Goal: Information Seeking & Learning: Compare options

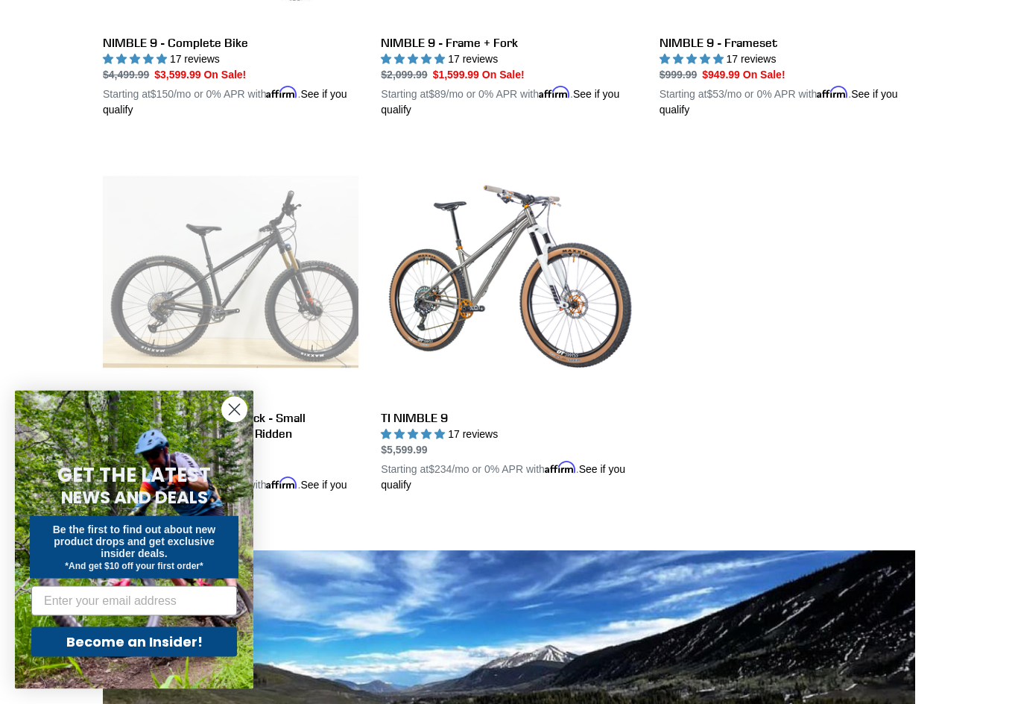
scroll to position [675, 0]
click at [429, 308] on link "TI NIMBLE 9" at bounding box center [509, 318] width 256 height 349
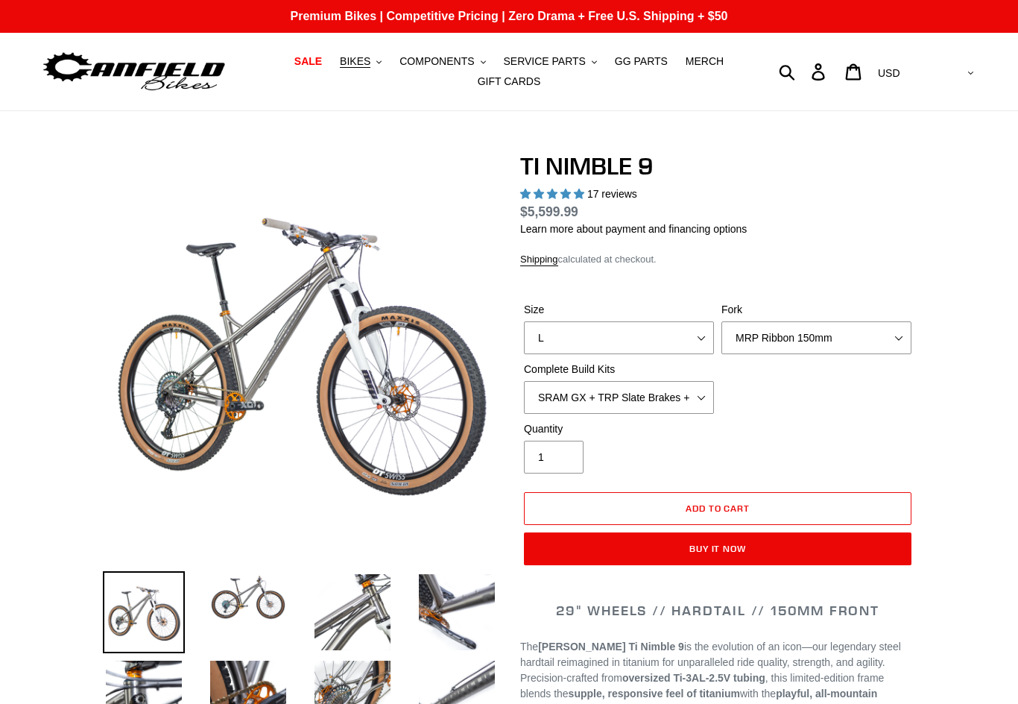
select select "highest-rating"
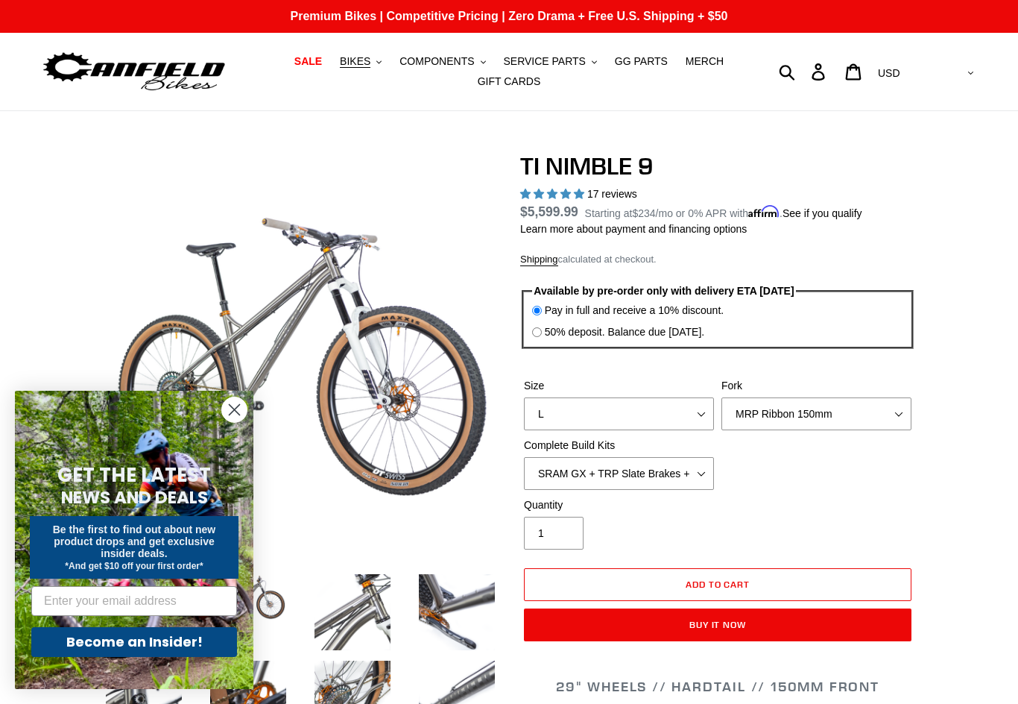
click at [370, 58] on span "BIKES" at bounding box center [355, 61] width 31 height 13
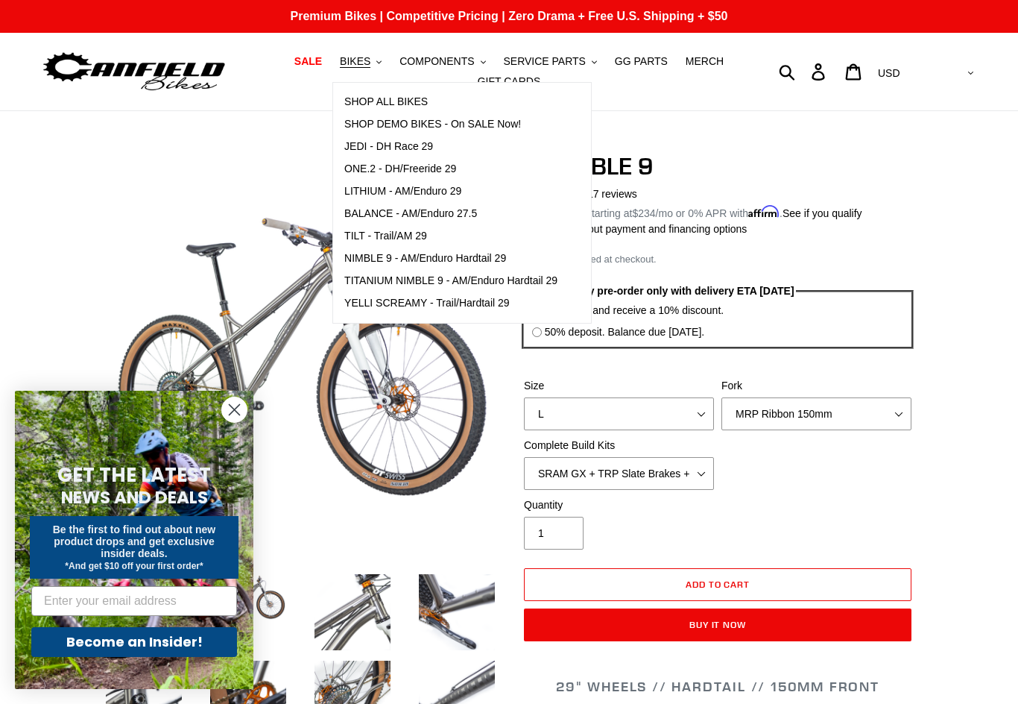
click at [377, 261] on span "NIMBLE 9 - AM/Enduro Hardtail 29" at bounding box center [425, 258] width 162 height 13
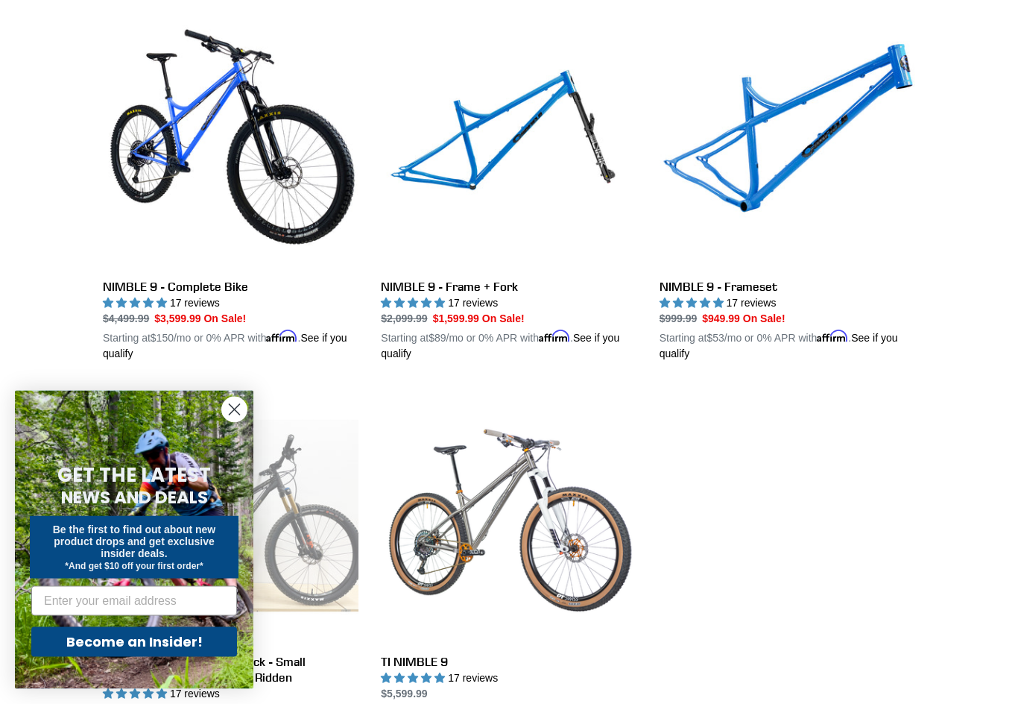
scroll to position [432, 0]
click at [457, 185] on link "NIMBLE 9 - Frame + Fork" at bounding box center [509, 187] width 256 height 349
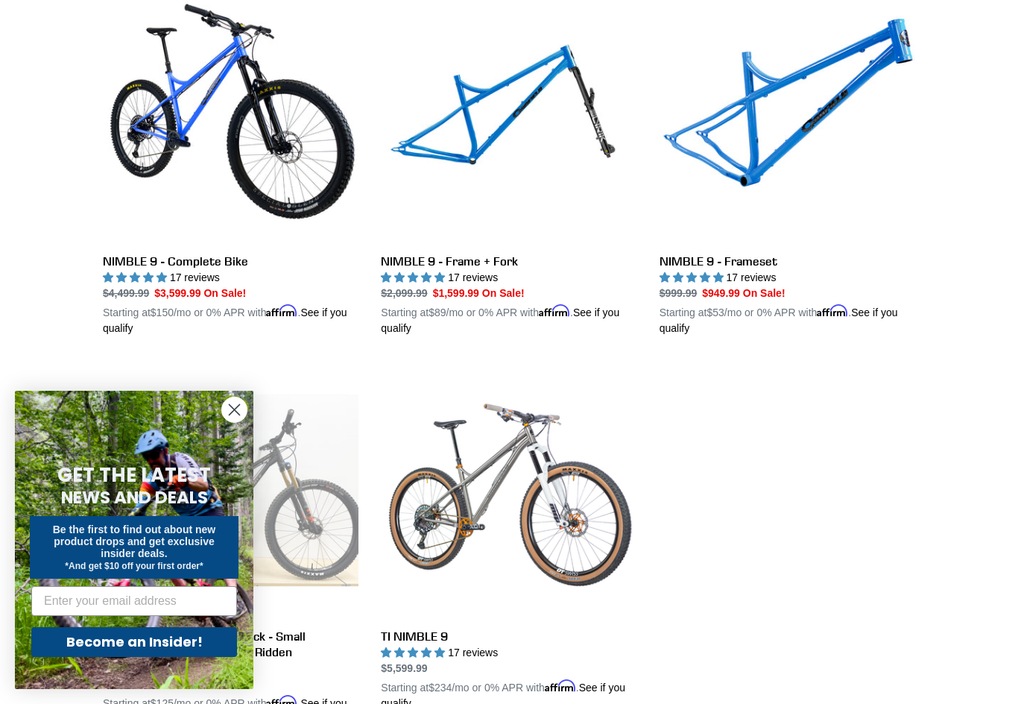
click at [770, 263] on link "NIMBLE 9 - Frameset" at bounding box center [788, 161] width 256 height 349
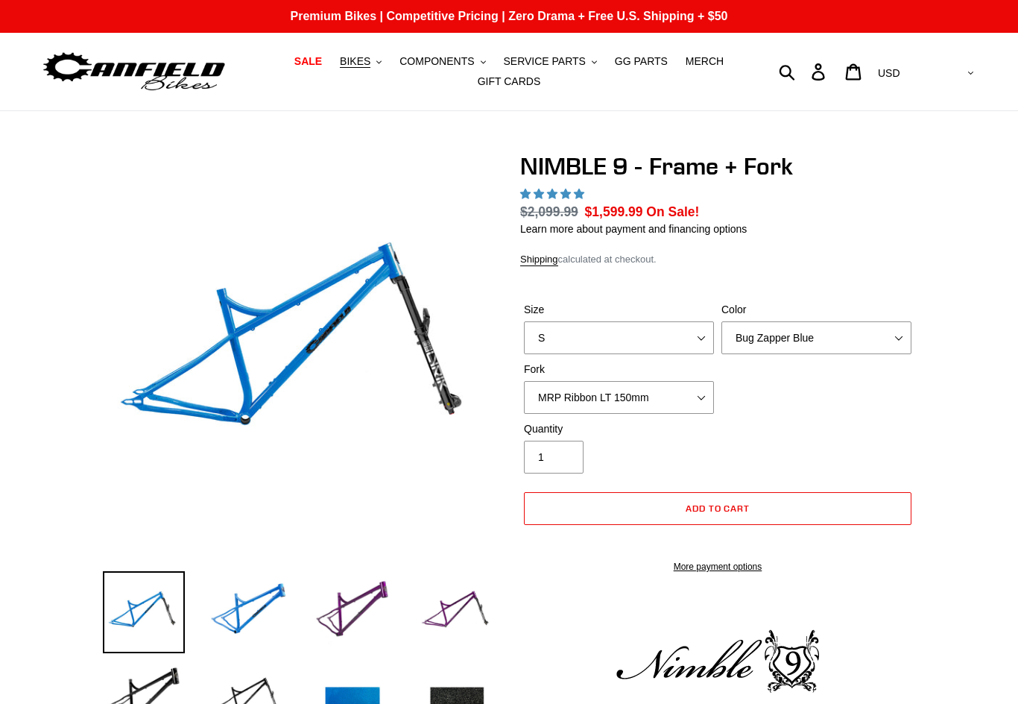
select select "highest-rating"
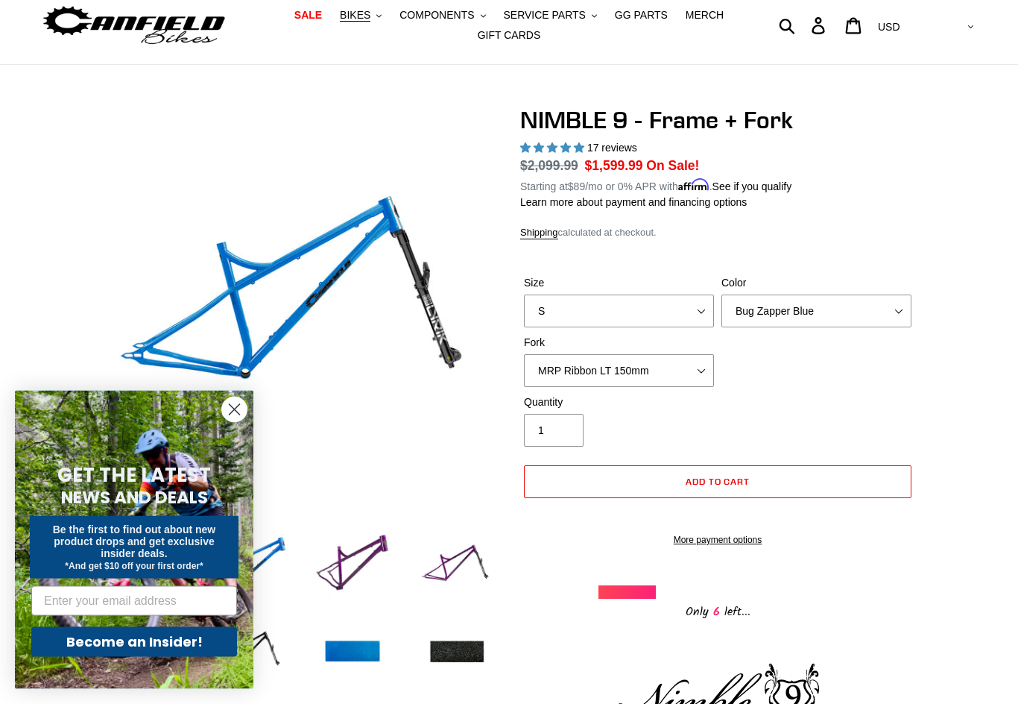
scroll to position [46, 0]
click at [903, 307] on select "Bug Zapper Blue Purple Haze - Sold Out Galaxy Black" at bounding box center [817, 310] width 190 height 33
select select "Purple Haze - Sold Out"
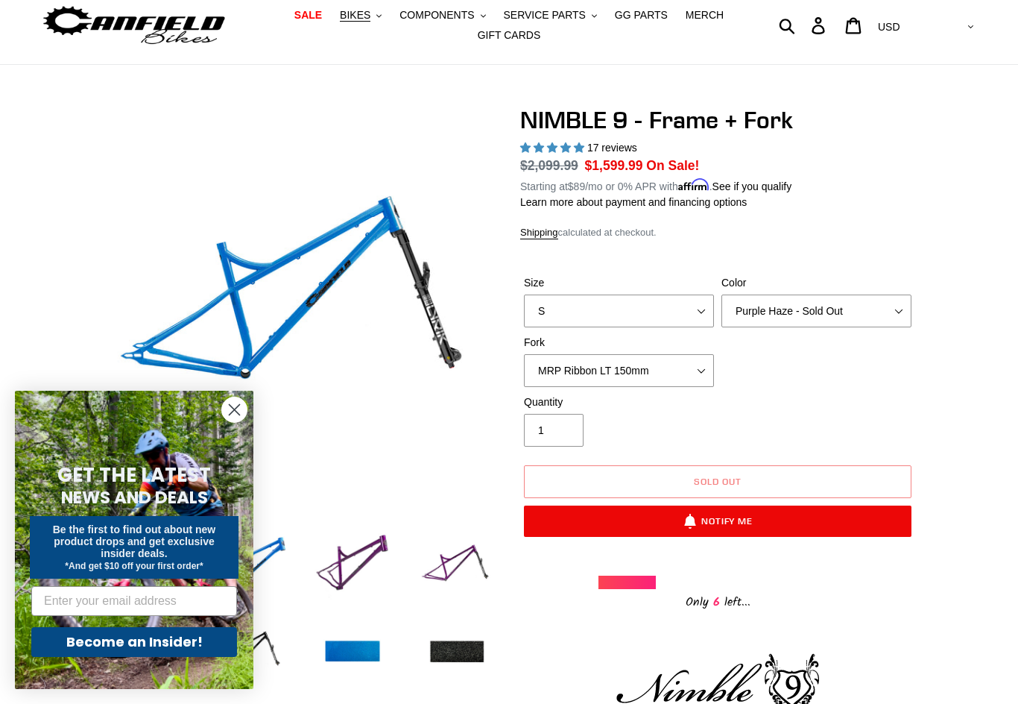
click at [353, 569] on img at bounding box center [353, 566] width 82 height 82
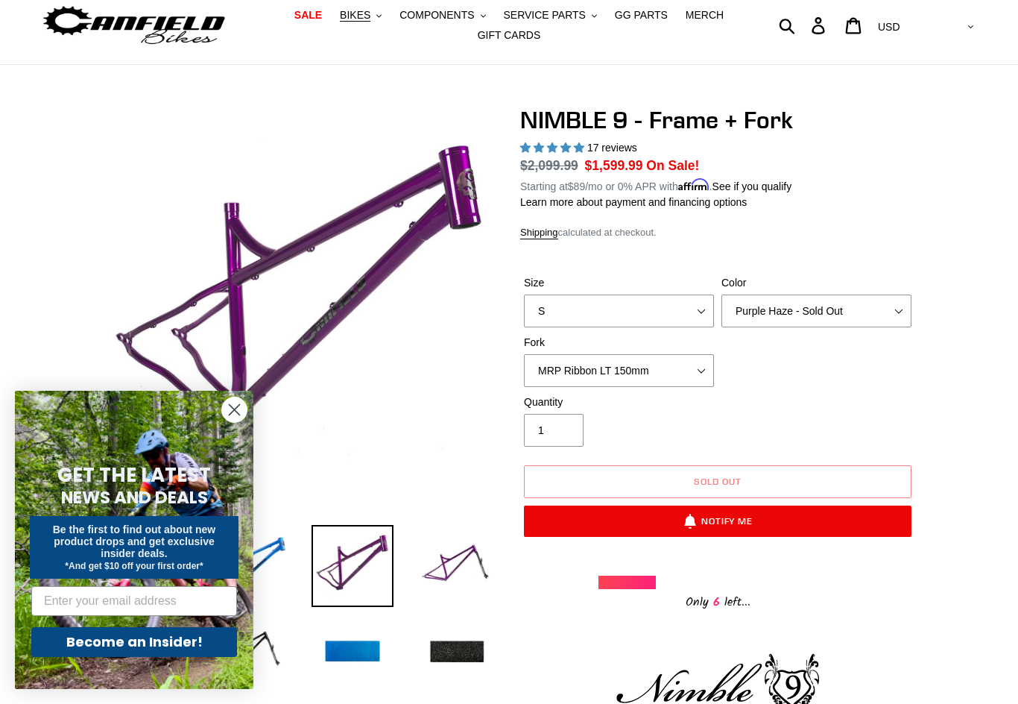
click at [472, 567] on img at bounding box center [457, 566] width 82 height 82
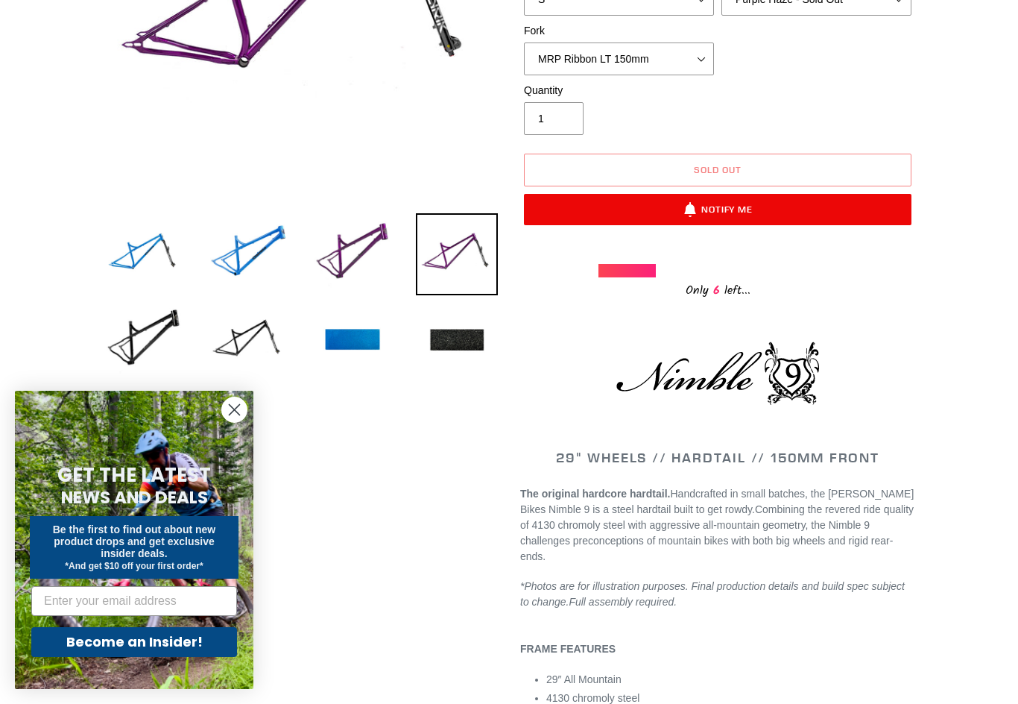
click at [124, 339] on img at bounding box center [144, 341] width 82 height 82
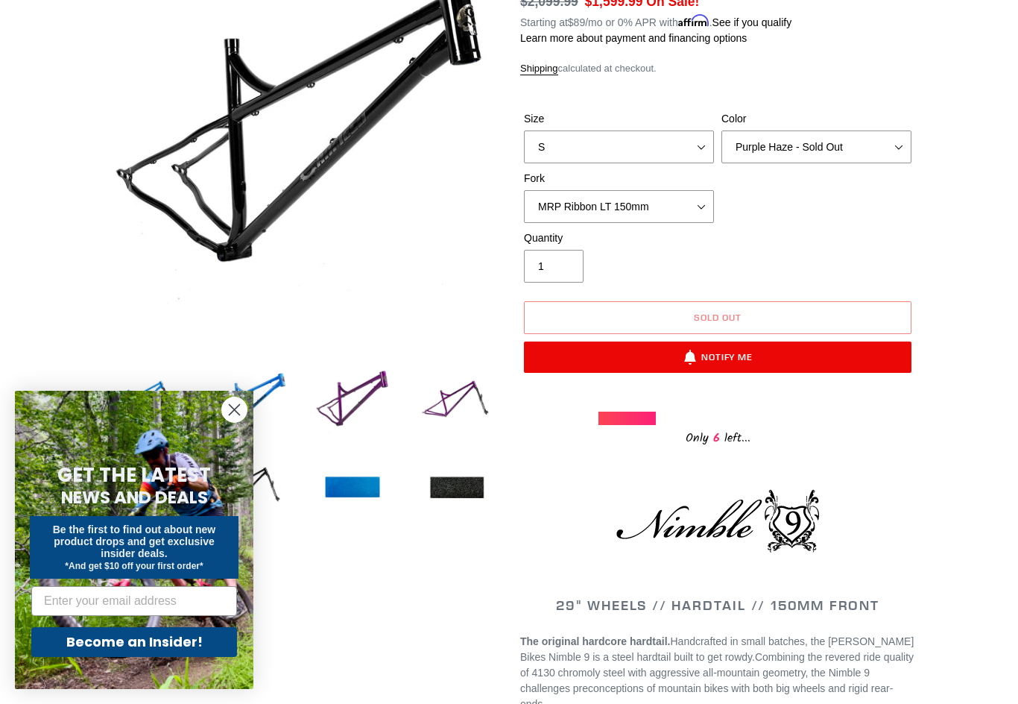
scroll to position [167, 0]
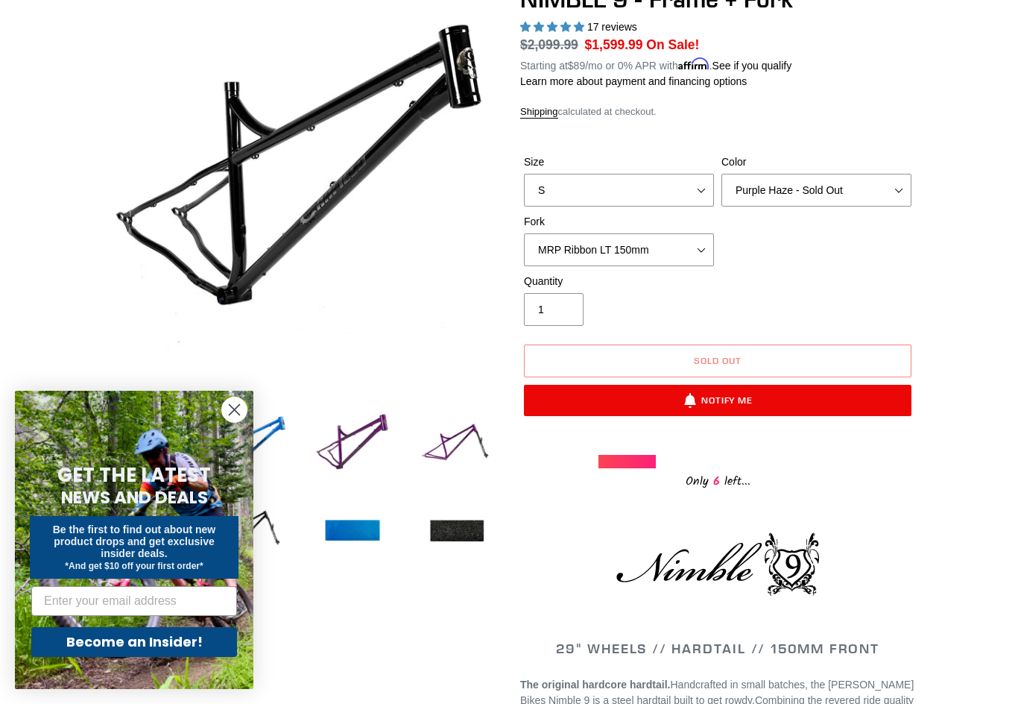
click at [268, 431] on img at bounding box center [248, 445] width 82 height 82
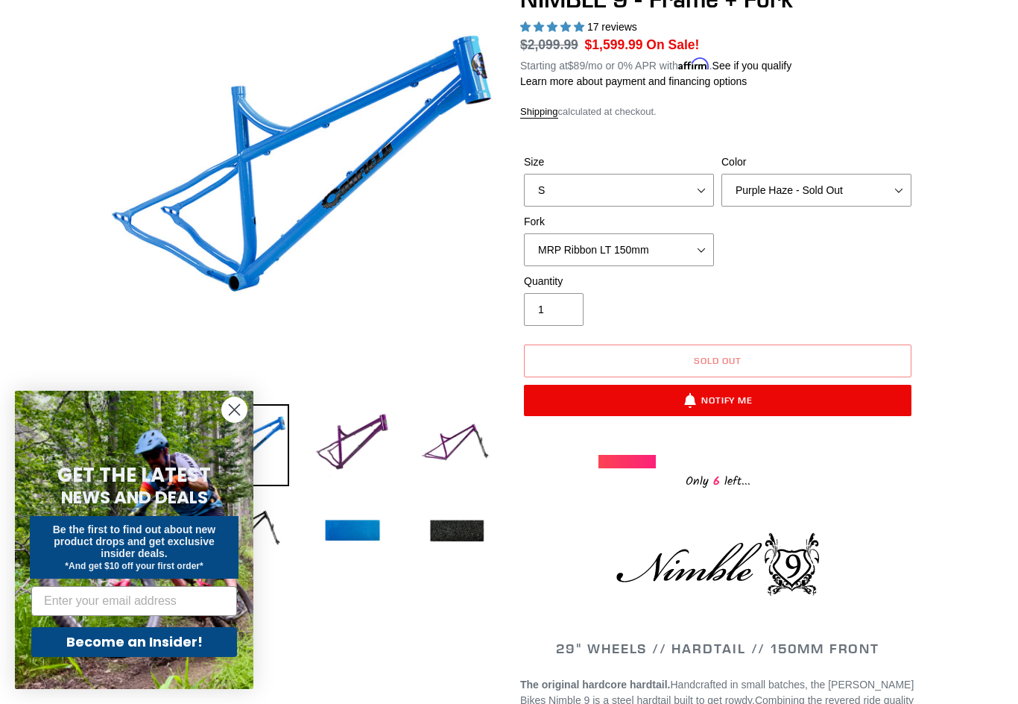
click at [635, 28] on span "17 reviews" at bounding box center [612, 27] width 50 height 12
click at [630, 26] on span "17 reviews" at bounding box center [612, 27] width 50 height 12
click at [604, 27] on span "17 reviews" at bounding box center [612, 27] width 50 height 12
click at [224, 406] on circle "Close dialog" at bounding box center [234, 409] width 25 height 25
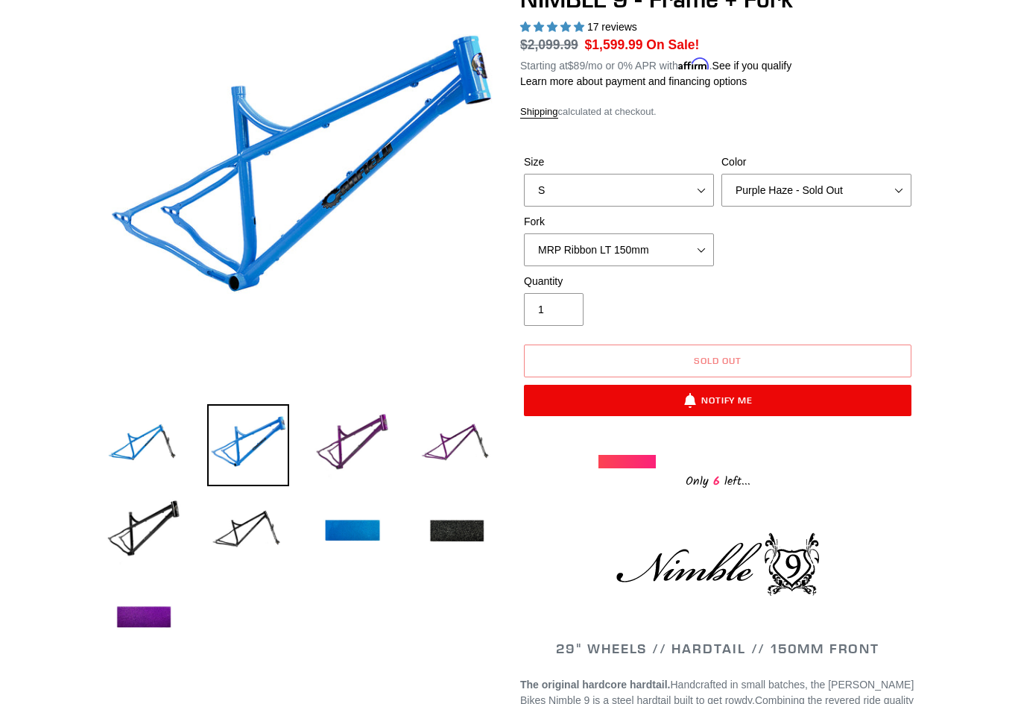
click at [622, 25] on span "17 reviews" at bounding box center [612, 27] width 50 height 12
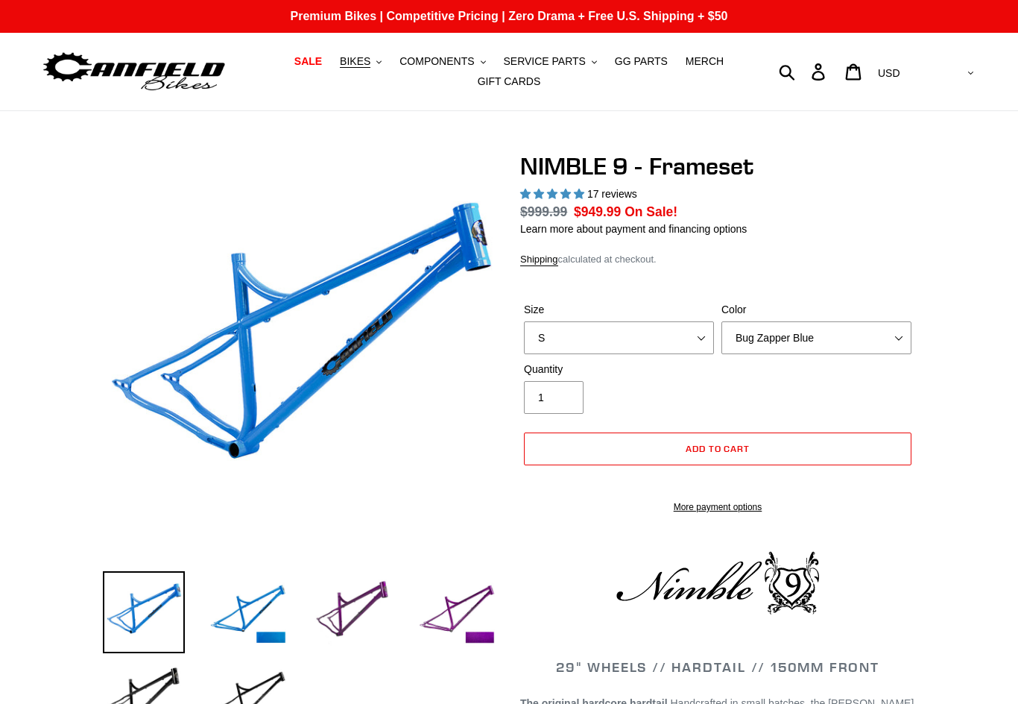
select select "highest-rating"
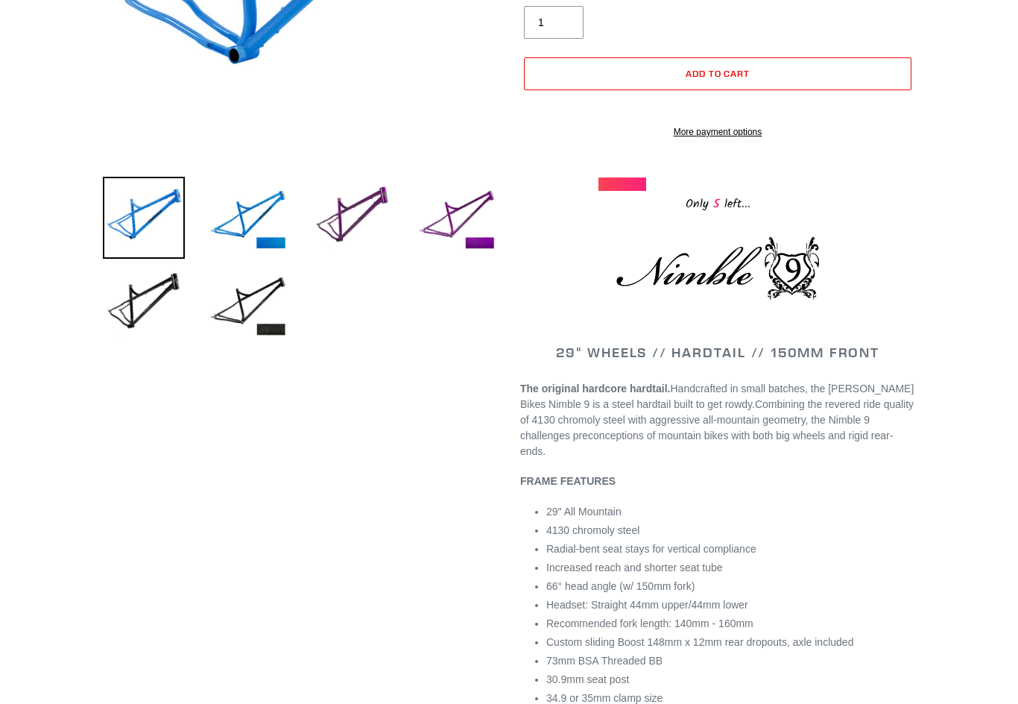
scroll to position [411, 0]
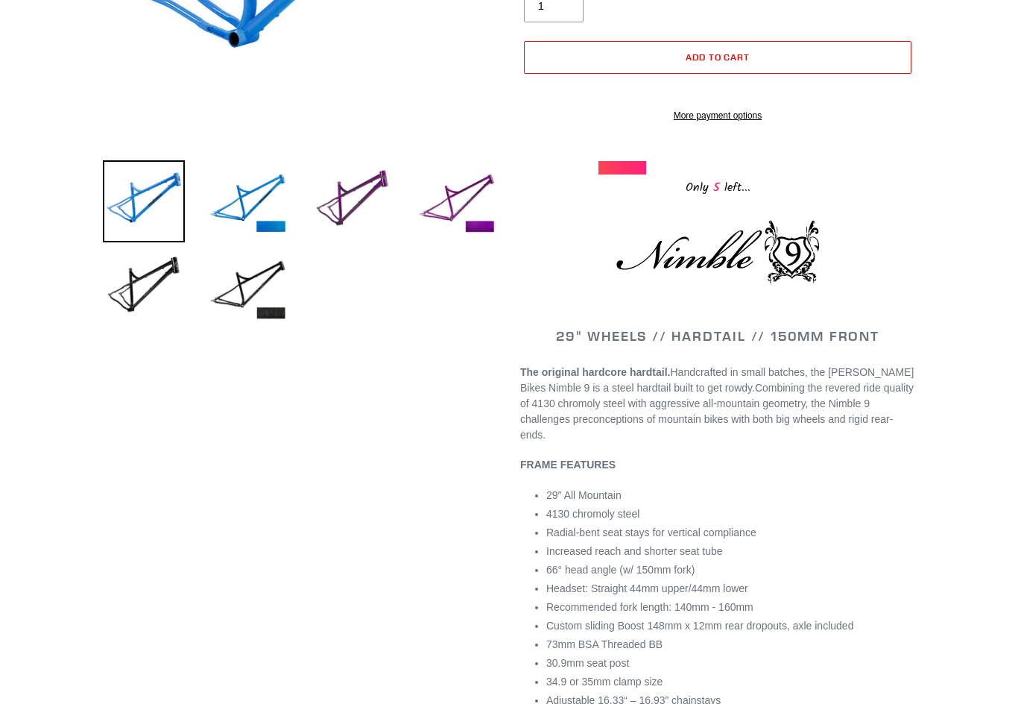
click at [478, 199] on img at bounding box center [457, 201] width 82 height 82
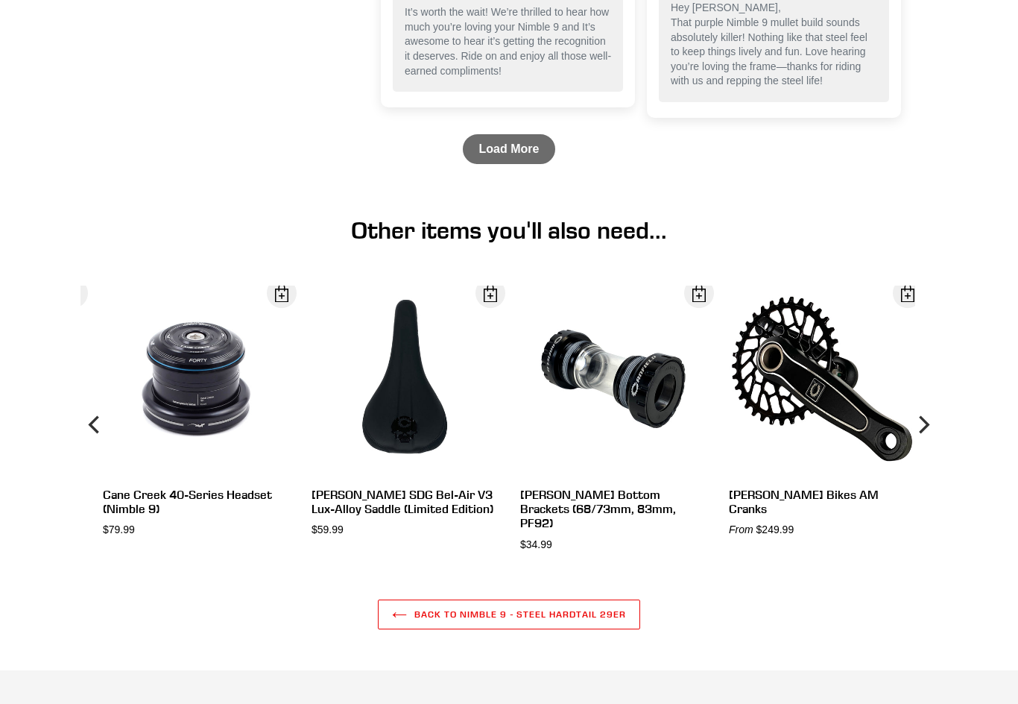
scroll to position [3535, 0]
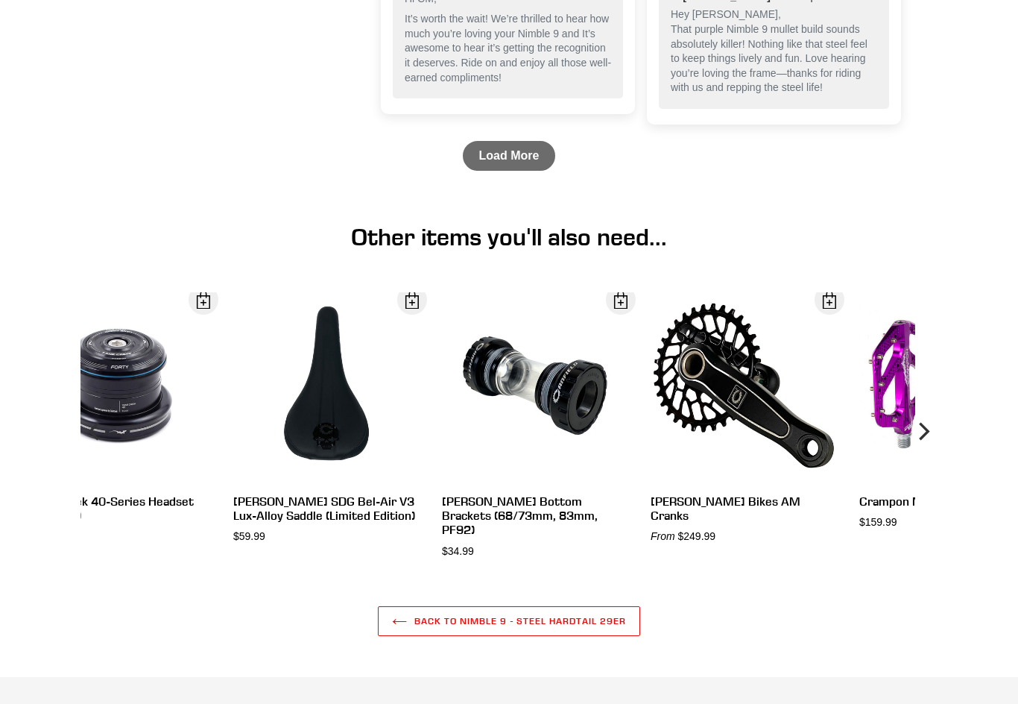
click at [522, 171] on link "Load More" at bounding box center [509, 156] width 93 height 30
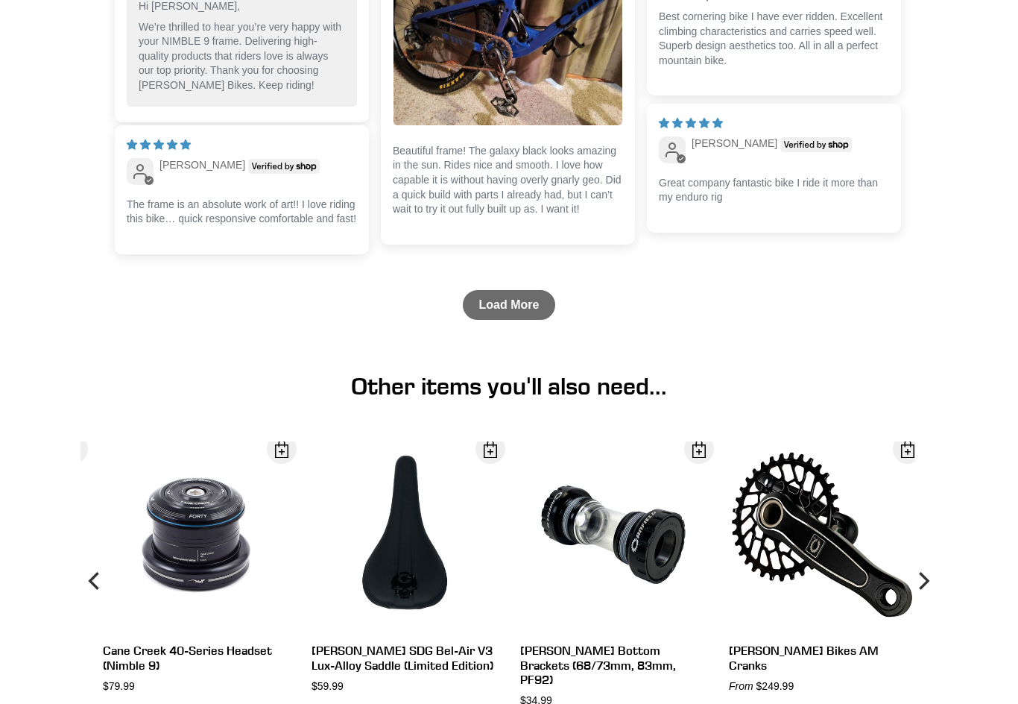
scroll to position [4060, 0]
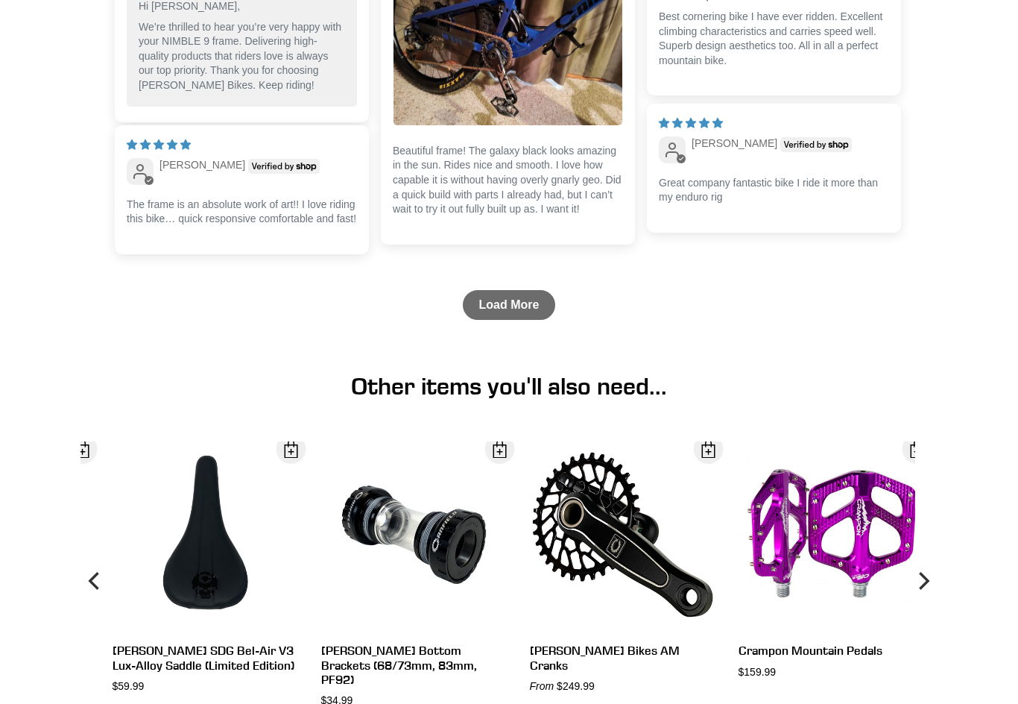
click at [523, 320] on link "Load More" at bounding box center [509, 305] width 93 height 30
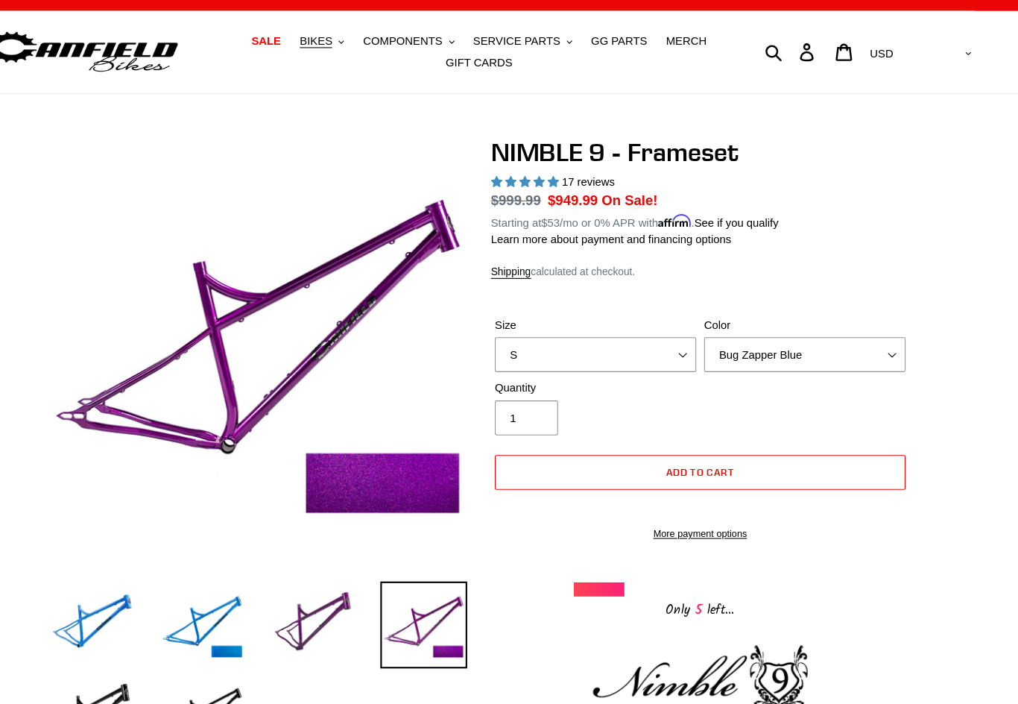
scroll to position [0, 0]
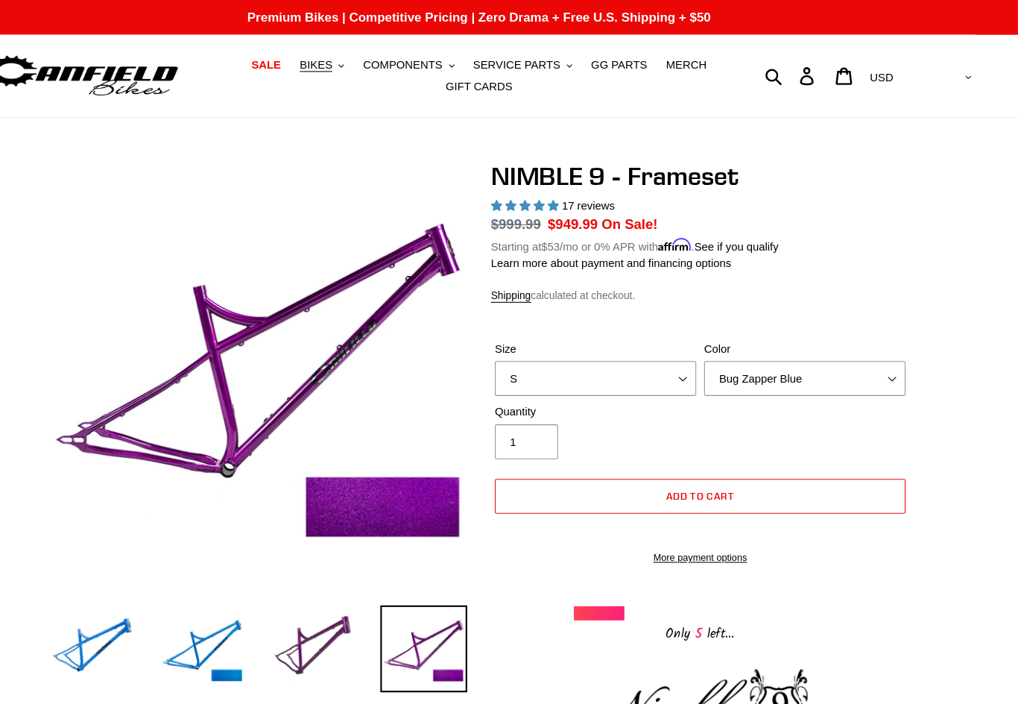
click at [400, 61] on span "COMPONENTS" at bounding box center [437, 61] width 75 height 13
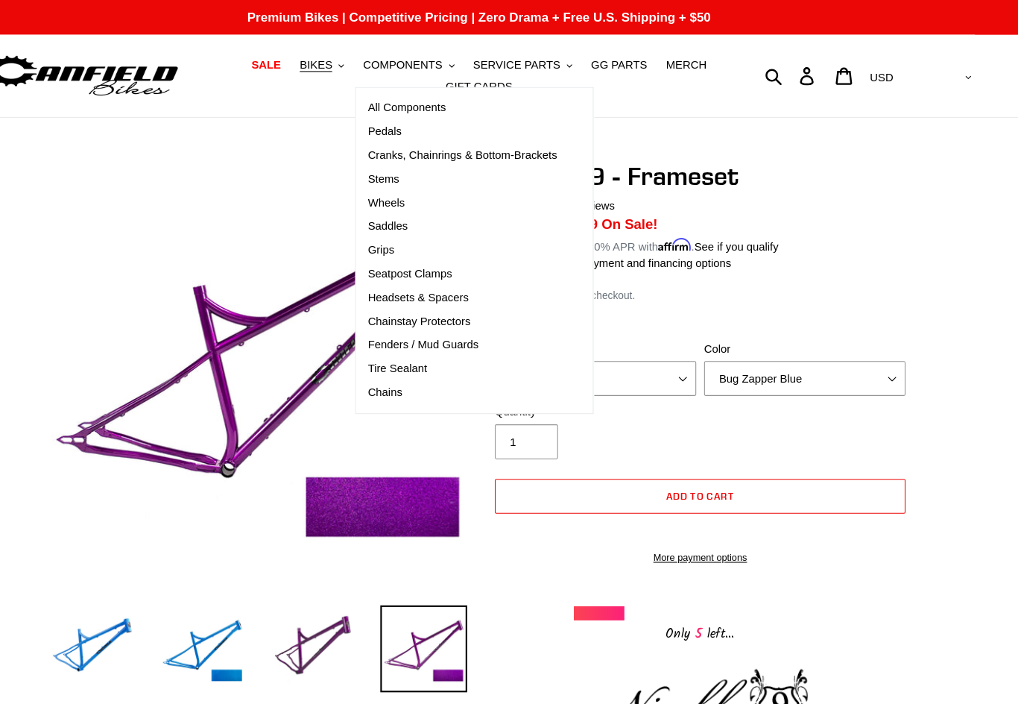
click at [404, 165] on span "Stems" at bounding box center [419, 169] width 30 height 13
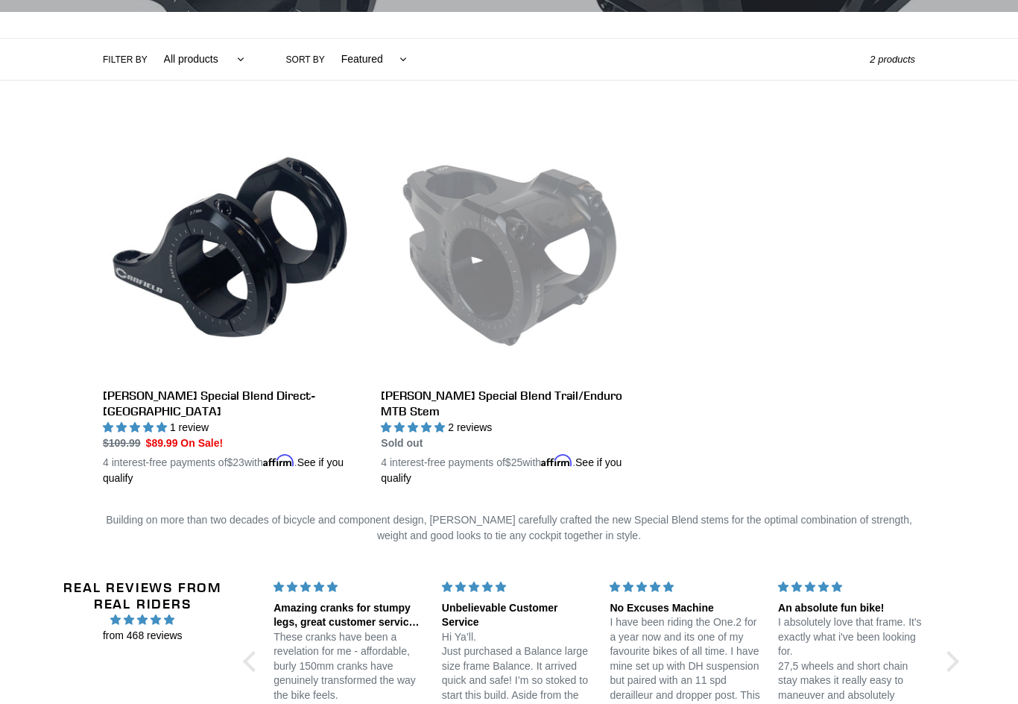
scroll to position [323, 0]
click at [567, 397] on link "Canfield Special Blend Trail/Enduro MTB Stem" at bounding box center [509, 304] width 256 height 365
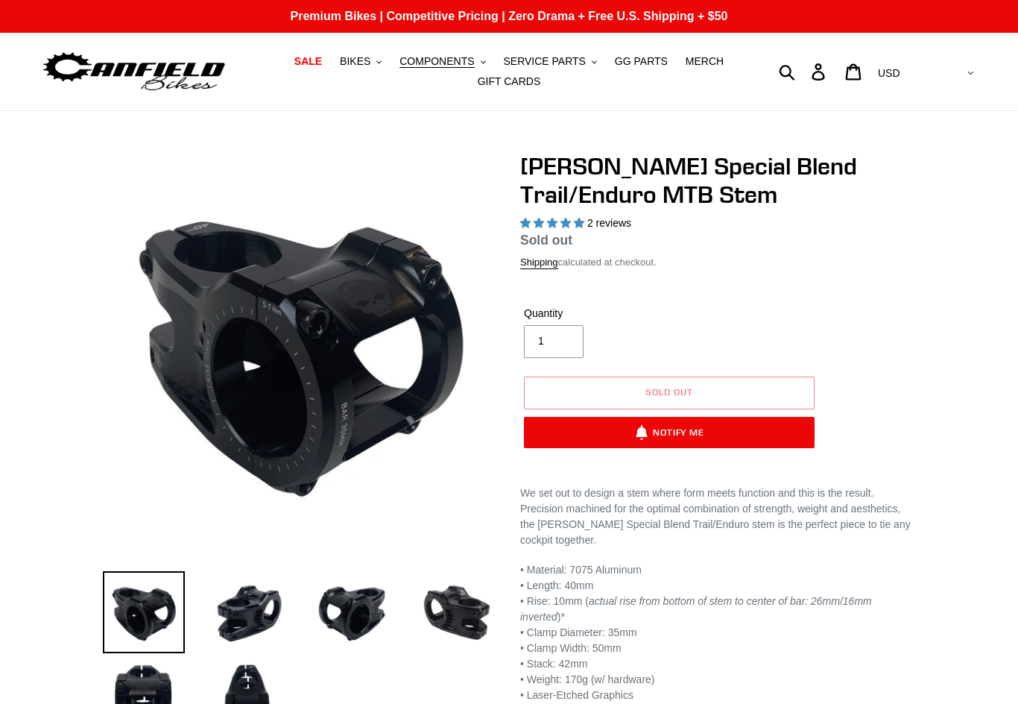
select select "highest-rating"
click at [435, 69] on button "COMPONENTS .cls-1{fill:#231f20}" at bounding box center [442, 61] width 101 height 20
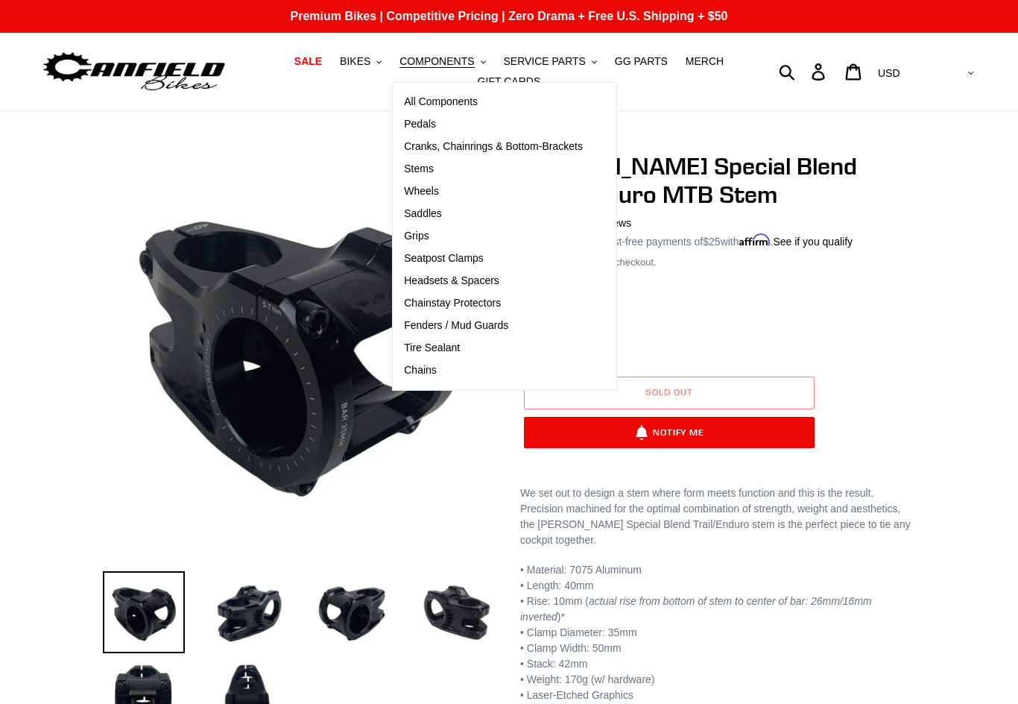
click at [440, 147] on span "Cranks, Chainrings & Bottom-Brackets" at bounding box center [493, 146] width 179 height 13
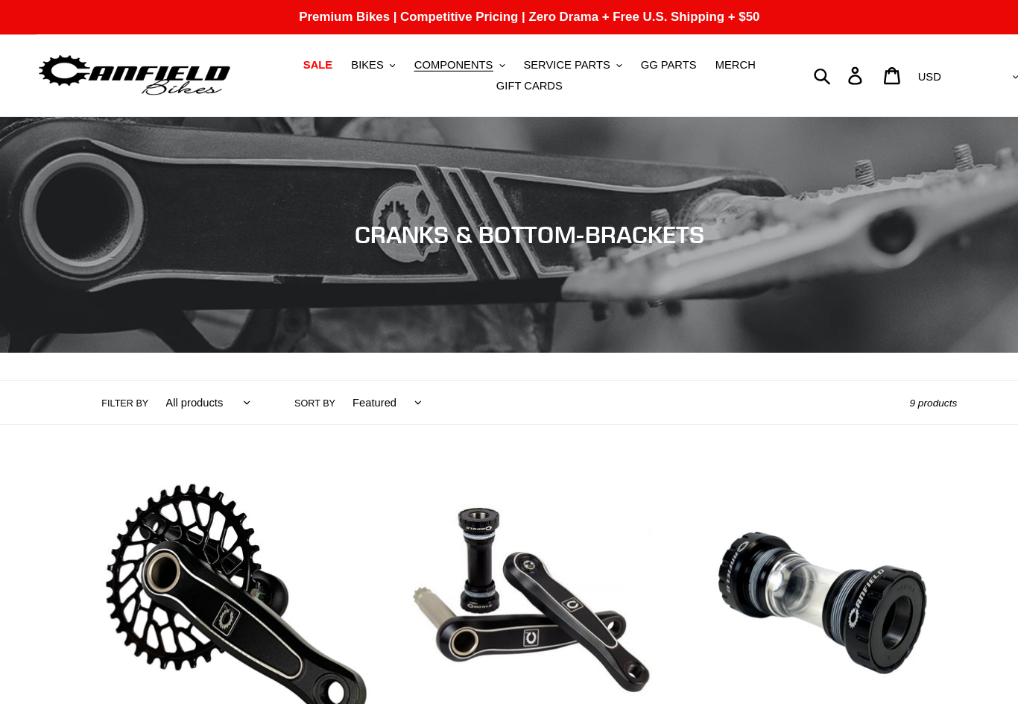
click at [438, 71] on button "COMPONENTS .cls-1{fill:#231f20}" at bounding box center [442, 61] width 101 height 20
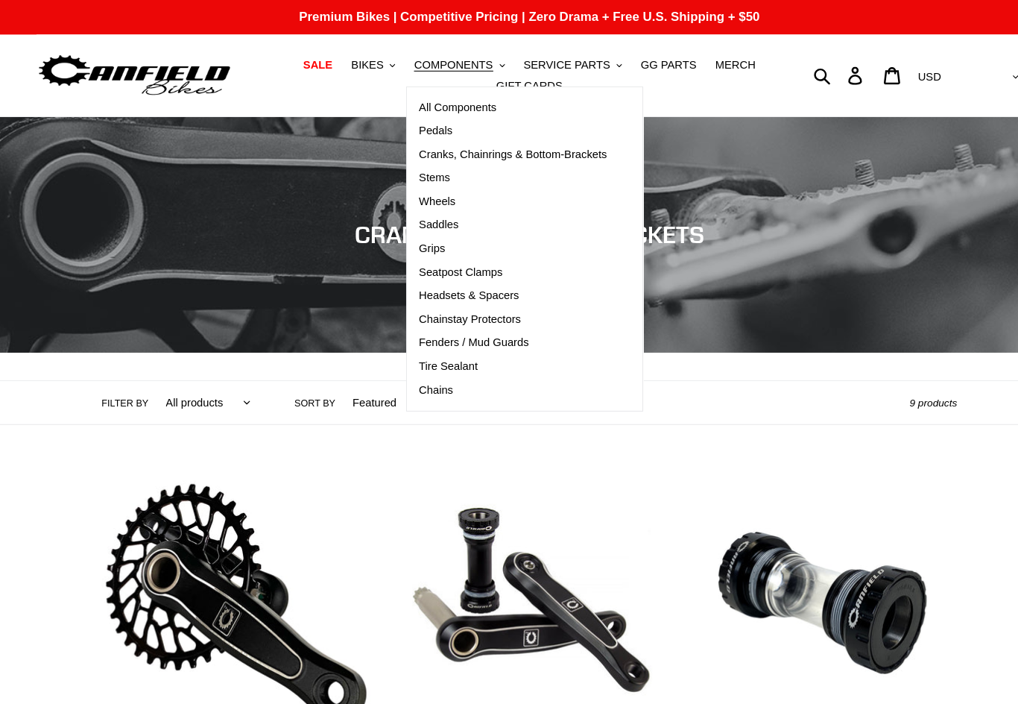
click at [485, 286] on span "Headsets & Spacers" at bounding box center [451, 280] width 95 height 13
click at [496, 324] on span "Fenders / Mud Guards" at bounding box center [456, 325] width 104 height 13
click at [413, 232] on span "Grips" at bounding box center [416, 236] width 25 height 13
click at [414, 219] on span "Saddles" at bounding box center [423, 213] width 38 height 13
click at [416, 192] on span "Wheels" at bounding box center [421, 191] width 35 height 13
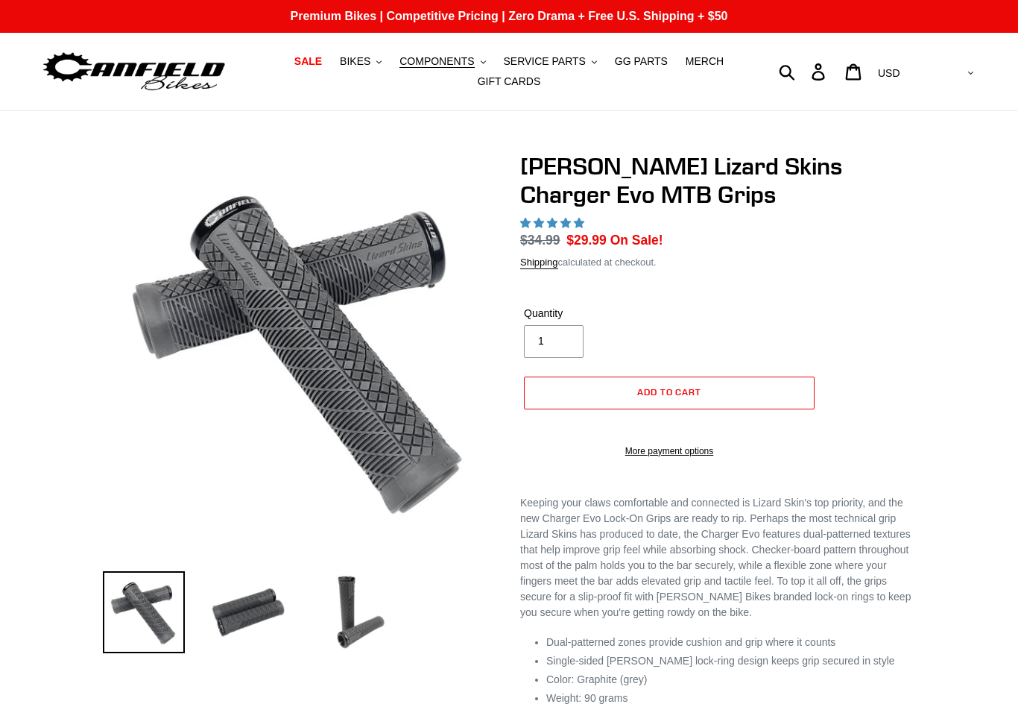
select select "highest-rating"
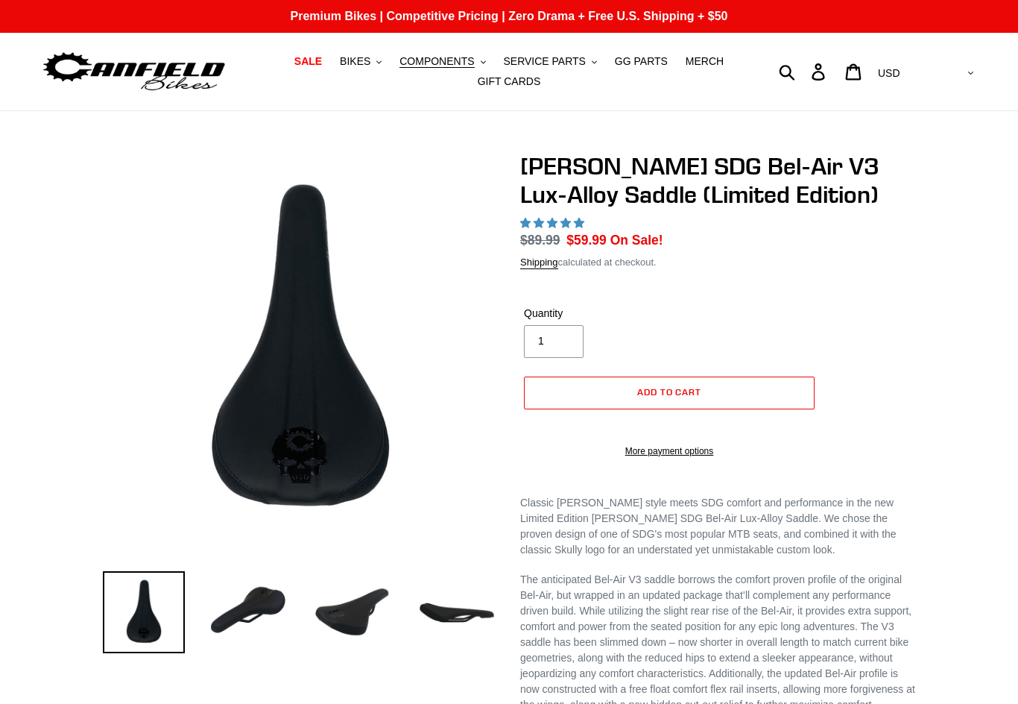
select select "highest-rating"
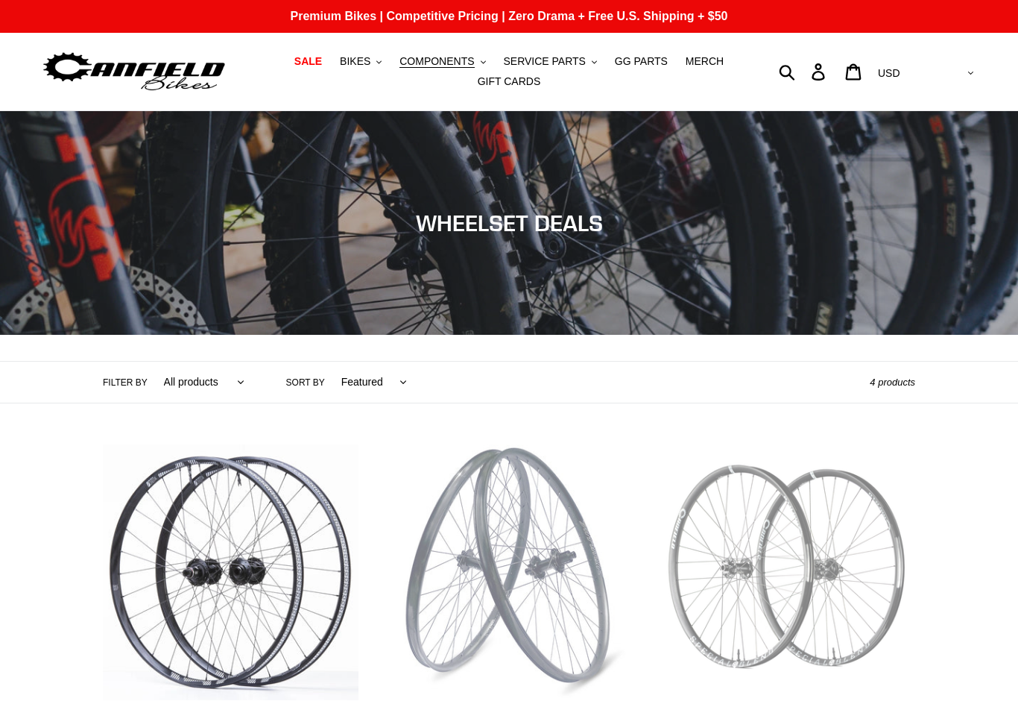
click at [542, 63] on span "SERVICE PARTS" at bounding box center [544, 61] width 82 height 13
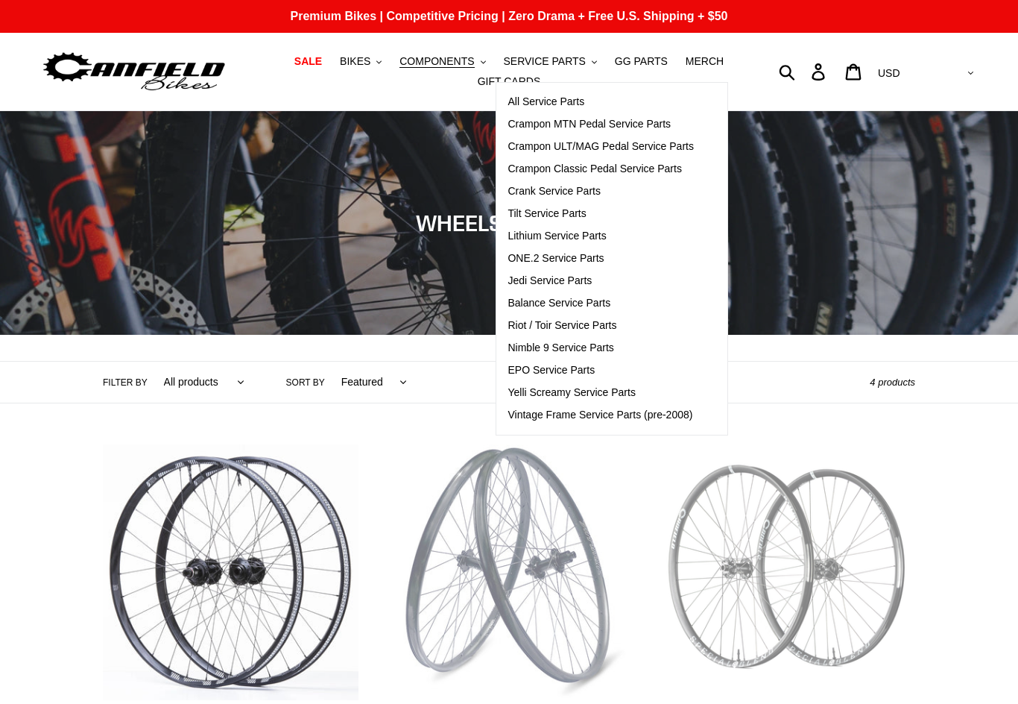
click at [641, 66] on span "GG PARTS" at bounding box center [641, 61] width 53 height 13
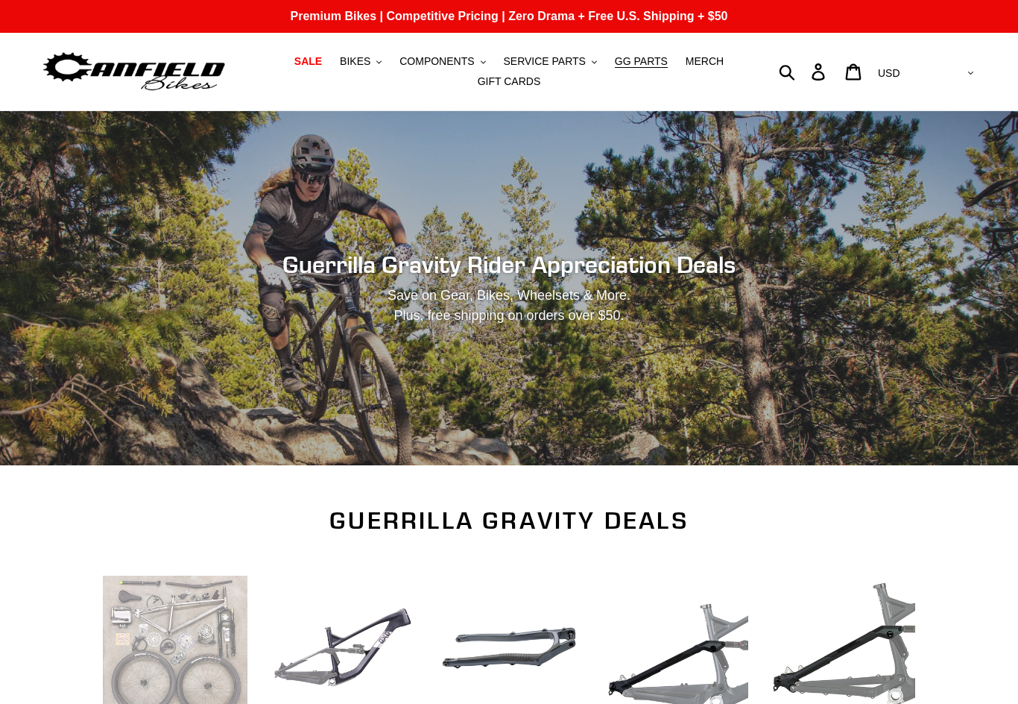
click at [710, 61] on span "MERCH" at bounding box center [705, 61] width 38 height 13
